Goal: Task Accomplishment & Management: Complete application form

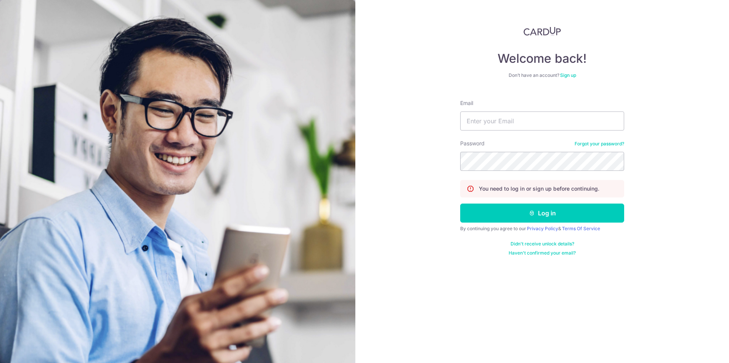
click at [573, 74] on link "Sign up" at bounding box center [568, 75] width 16 height 6
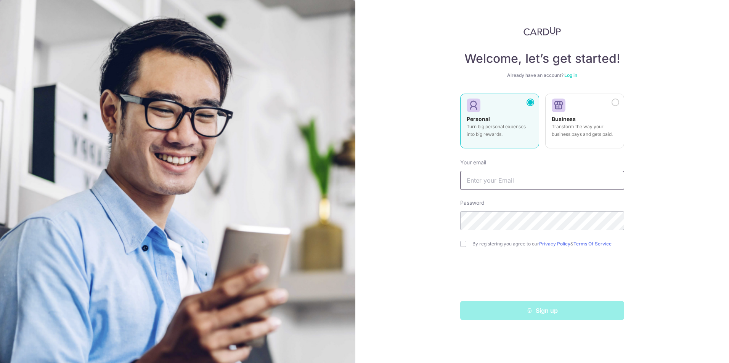
click at [515, 184] on input "text" at bounding box center [542, 180] width 164 height 19
click at [513, 181] on input "text" at bounding box center [542, 180] width 164 height 19
type input "angweehon@hotmail.com"
drag, startPoint x: 460, startPoint y: 245, endPoint x: 469, endPoint y: 250, distance: 10.1
click at [461, 245] on input "checkbox" at bounding box center [463, 244] width 6 height 6
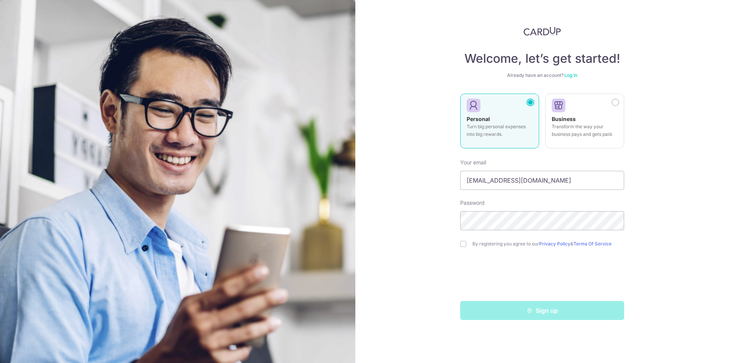
checkbox input "true"
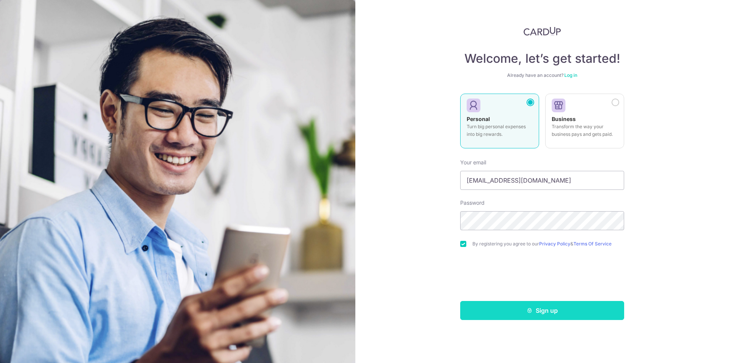
click at [539, 315] on button "Sign up" at bounding box center [542, 310] width 164 height 19
